Goal: Check status: Check status

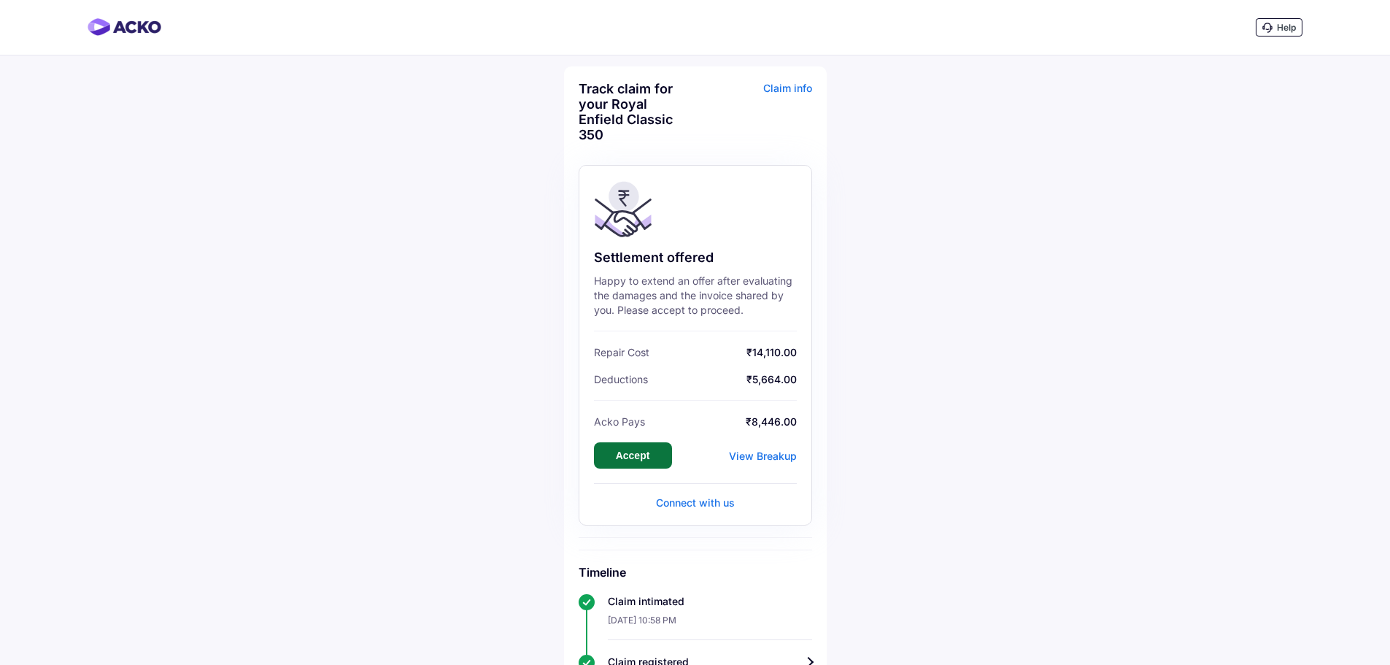
click at [632, 450] on button "Accept" at bounding box center [633, 455] width 78 height 26
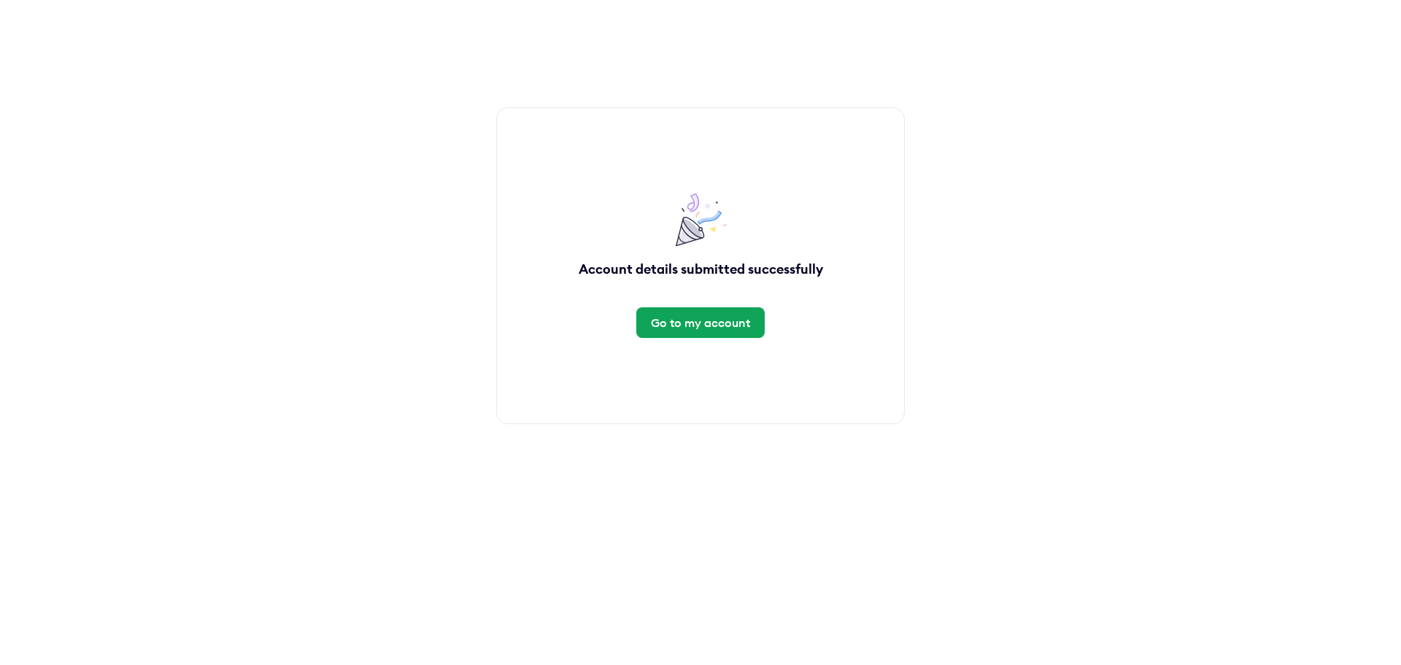
click at [745, 322] on div "Go to my account" at bounding box center [700, 322] width 99 height 16
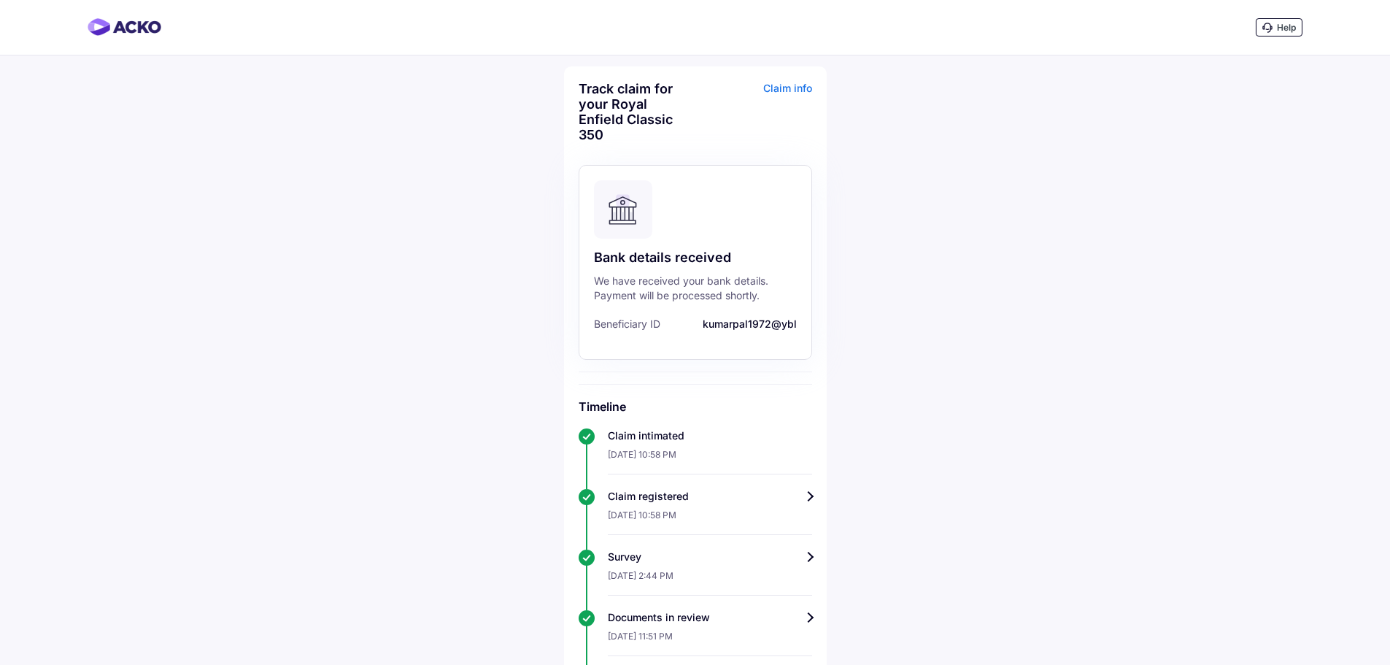
click at [125, 32] on img at bounding box center [125, 27] width 74 height 18
